Goal: Navigation & Orientation: Find specific page/section

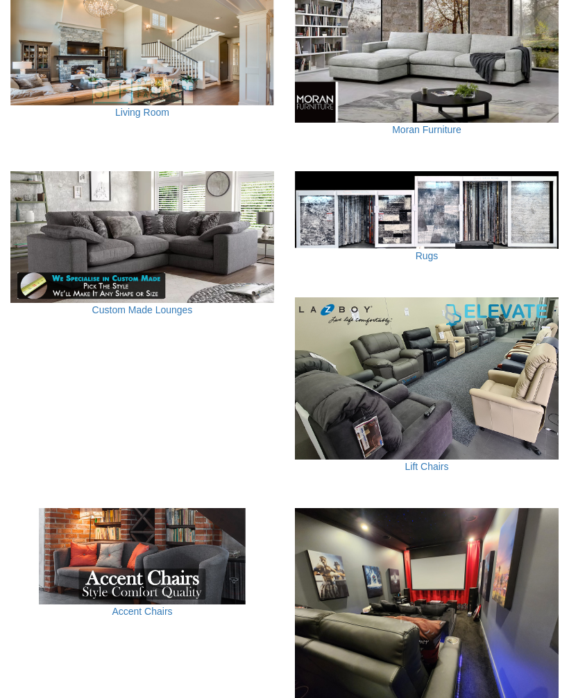
scroll to position [579, 0]
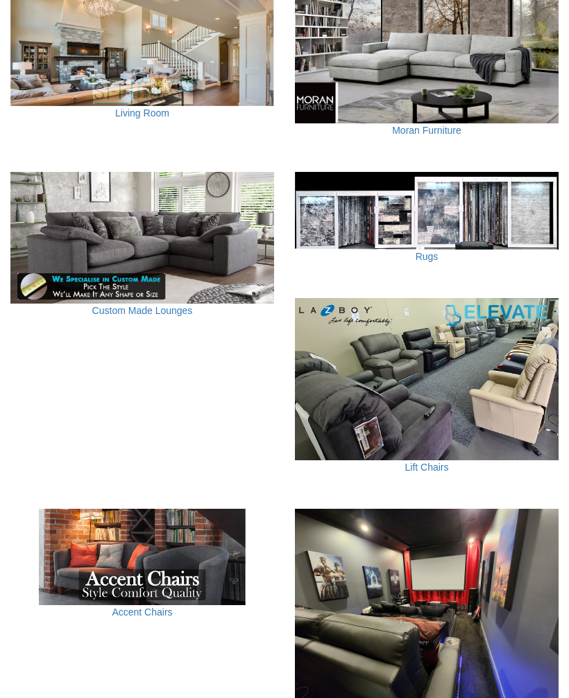
click at [444, 367] on img at bounding box center [427, 379] width 264 height 162
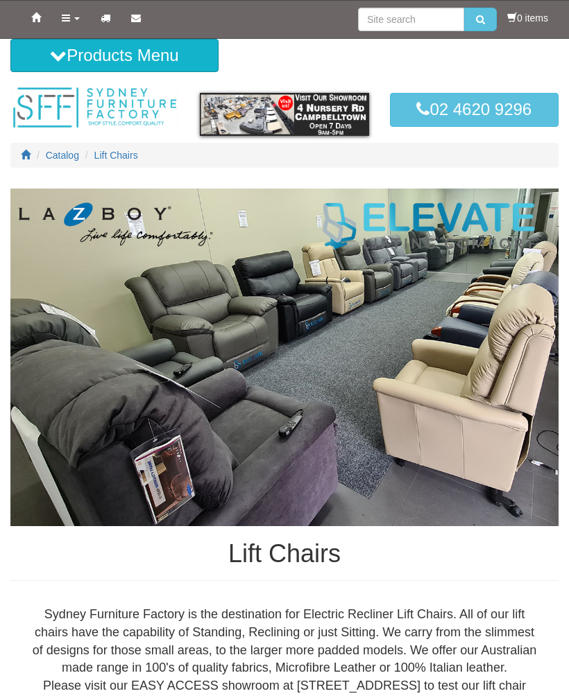
click at [177, 65] on button "Products Menu" at bounding box center [114, 55] width 208 height 33
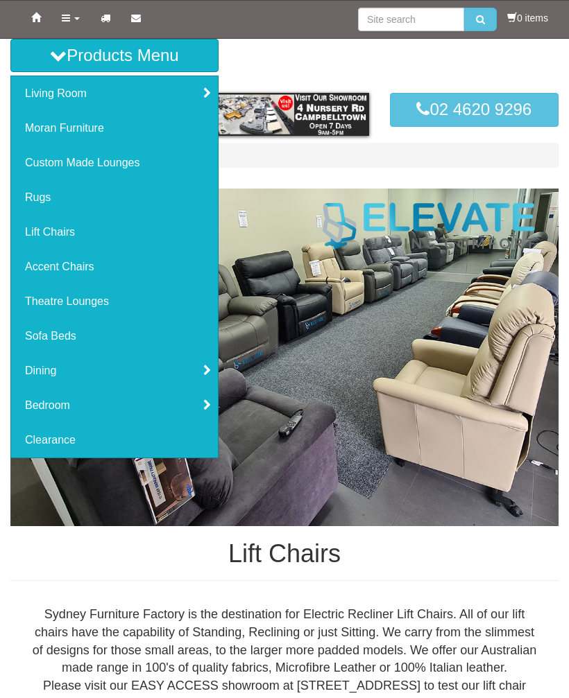
click at [152, 173] on link "Custom Made Lounges" at bounding box center [114, 163] width 207 height 35
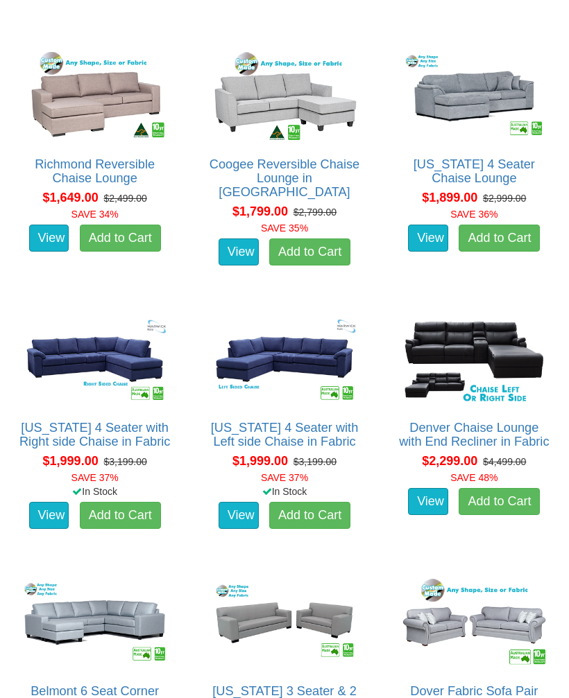
scroll to position [967, 0]
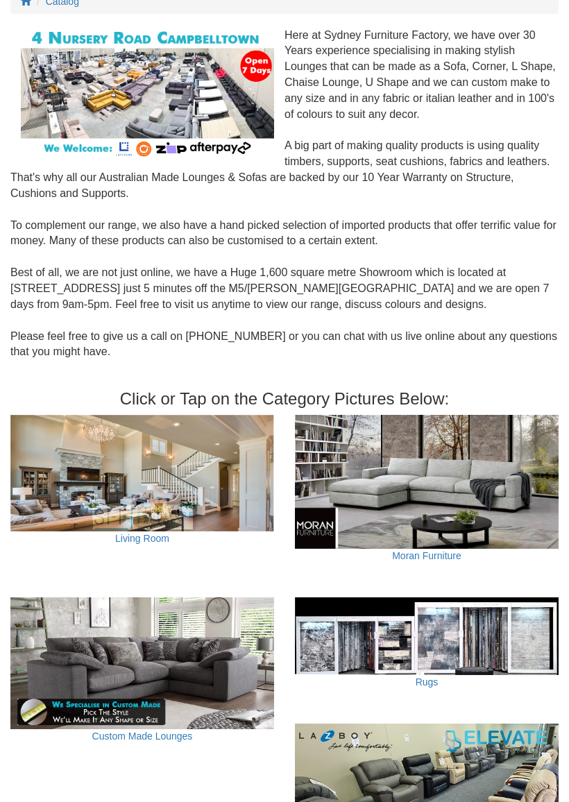
scroll to position [154, 0]
click at [399, 415] on img at bounding box center [427, 482] width 264 height 134
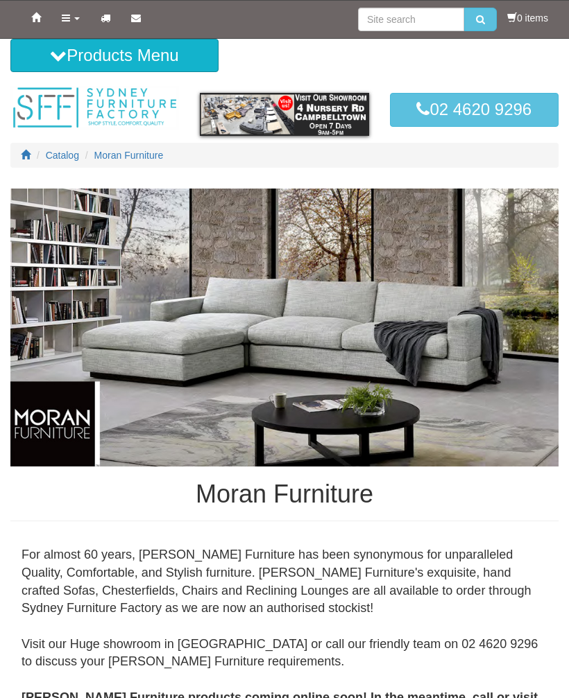
click at [169, 53] on button "Products Menu" at bounding box center [114, 55] width 208 height 33
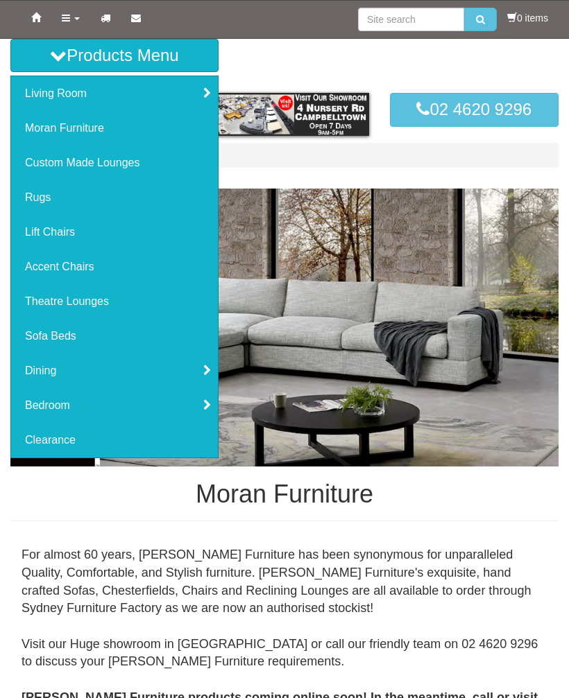
click at [210, 93] on link "Living Room" at bounding box center [114, 93] width 207 height 35
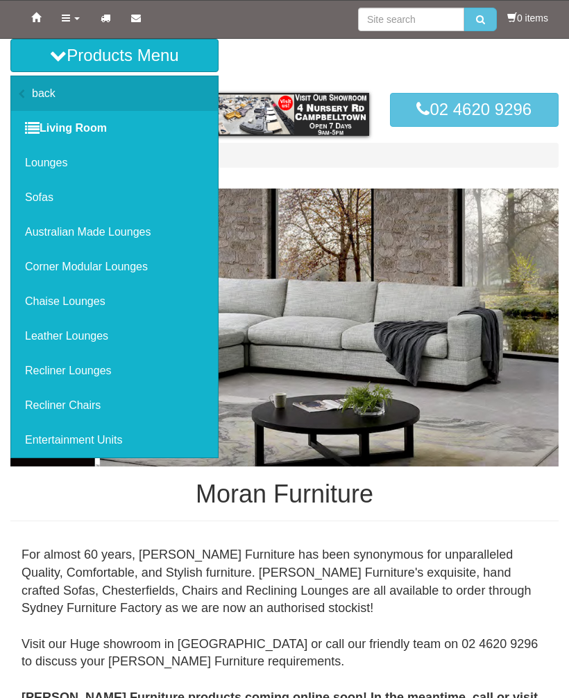
click at [136, 377] on link "Recliner Lounges" at bounding box center [114, 371] width 207 height 35
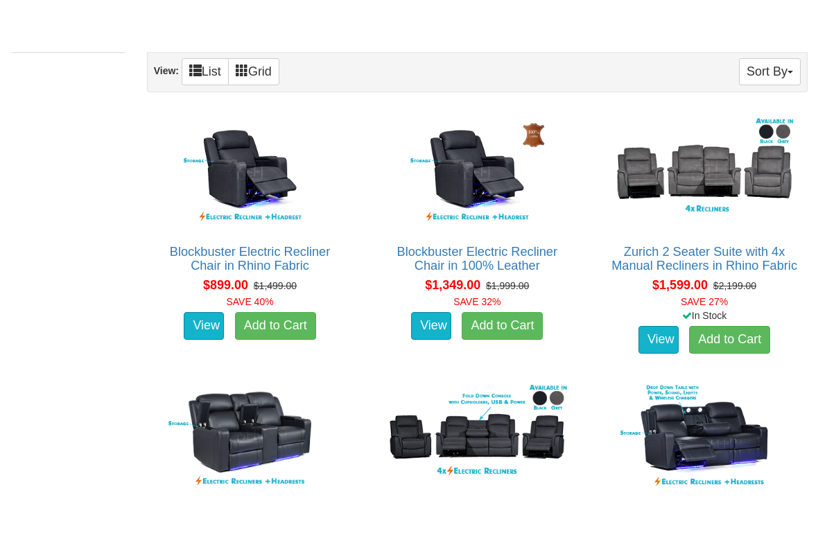
scroll to position [827, 0]
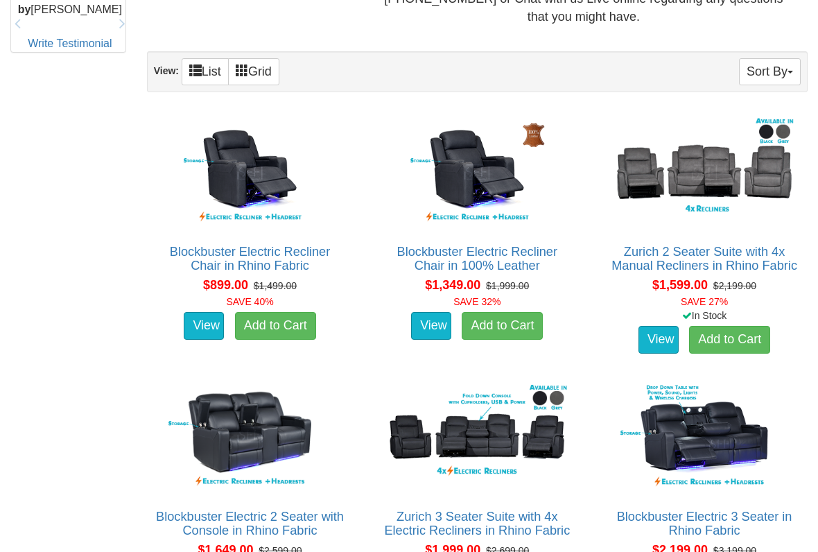
scroll to position [771, 0]
